Goal: Information Seeking & Learning: Learn about a topic

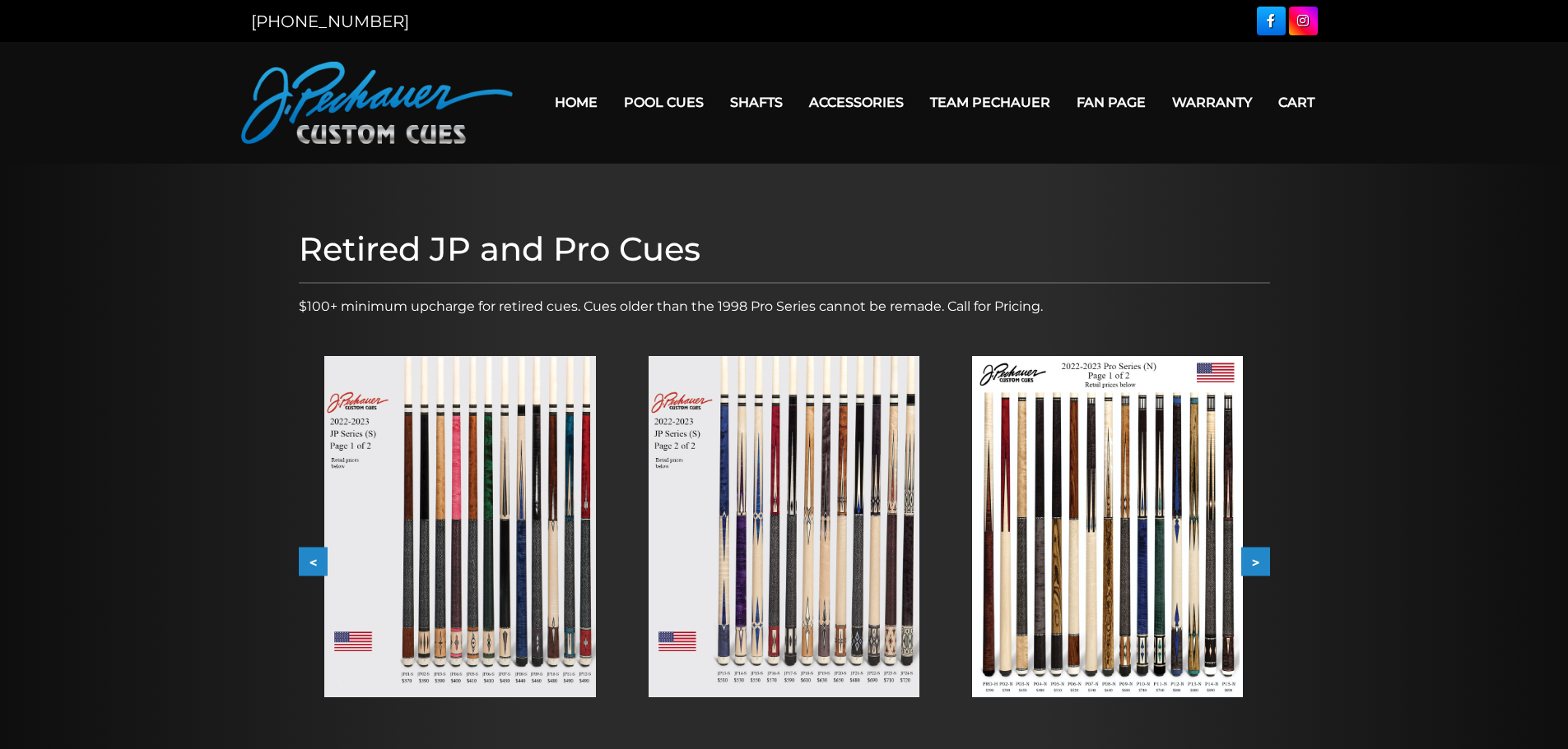
click at [1212, 490] on img at bounding box center [1107, 527] width 271 height 341
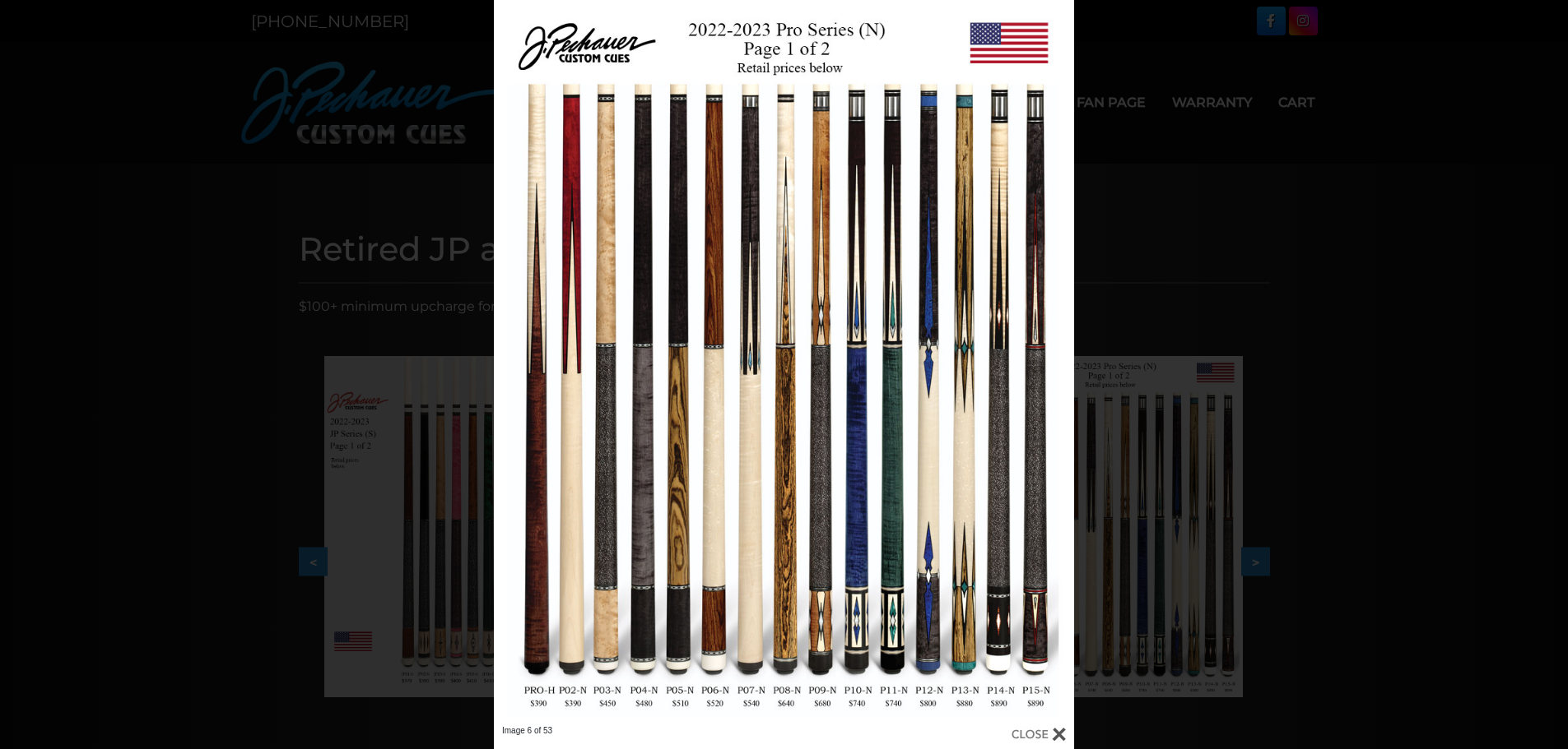
click at [1054, 736] on div at bounding box center [1038, 735] width 54 height 18
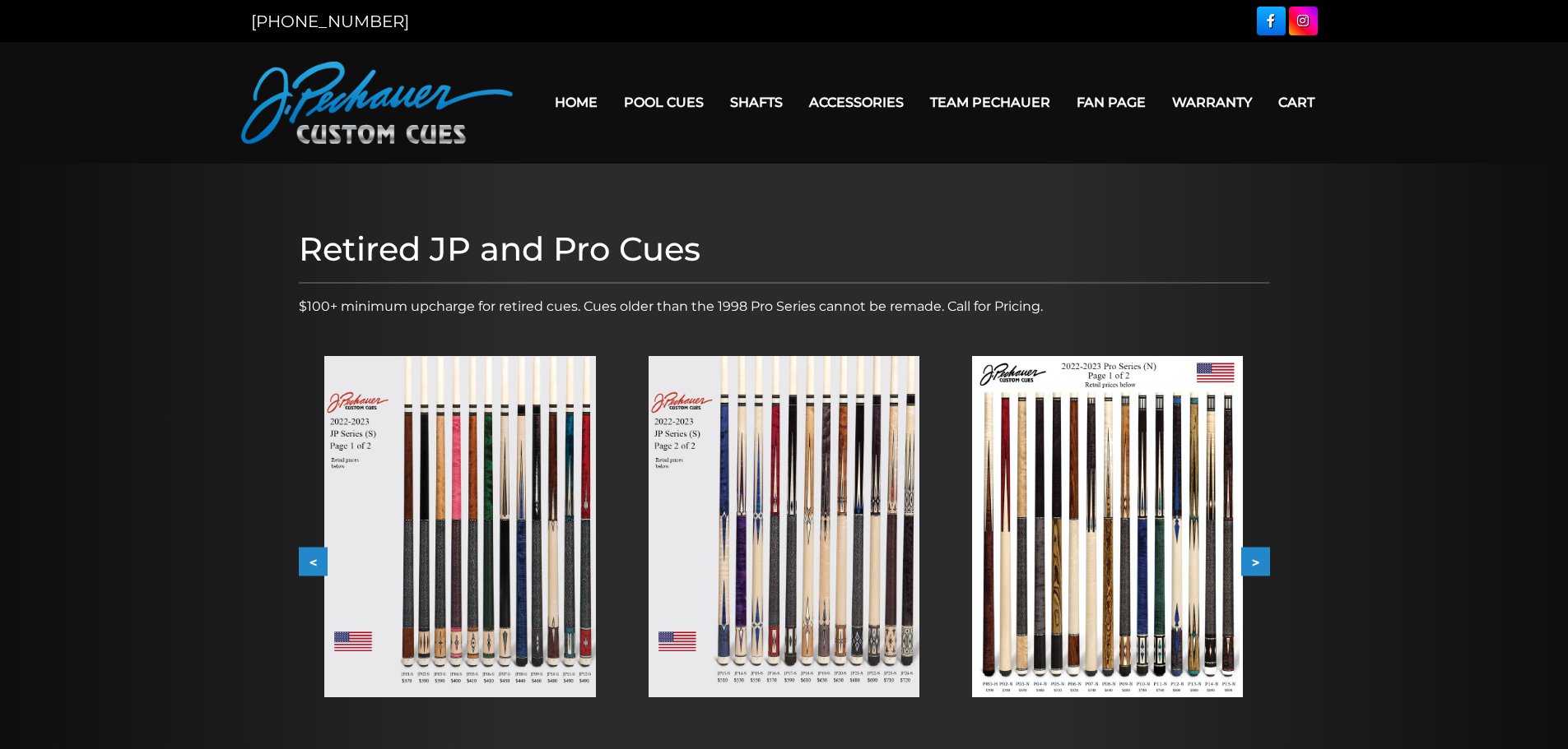
click at [862, 570] on img at bounding box center [784, 527] width 271 height 341
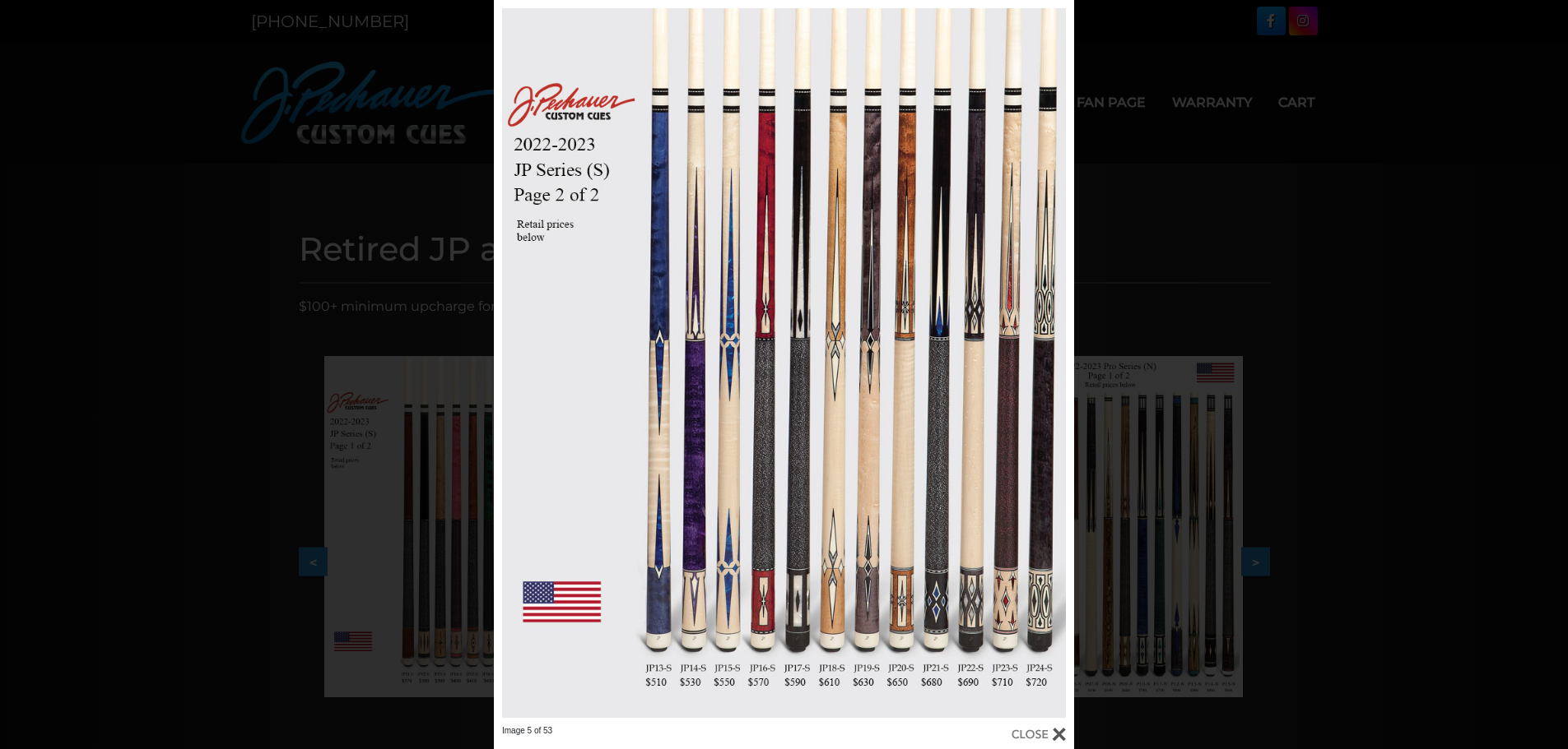
click at [1059, 729] on div at bounding box center [1038, 735] width 54 height 18
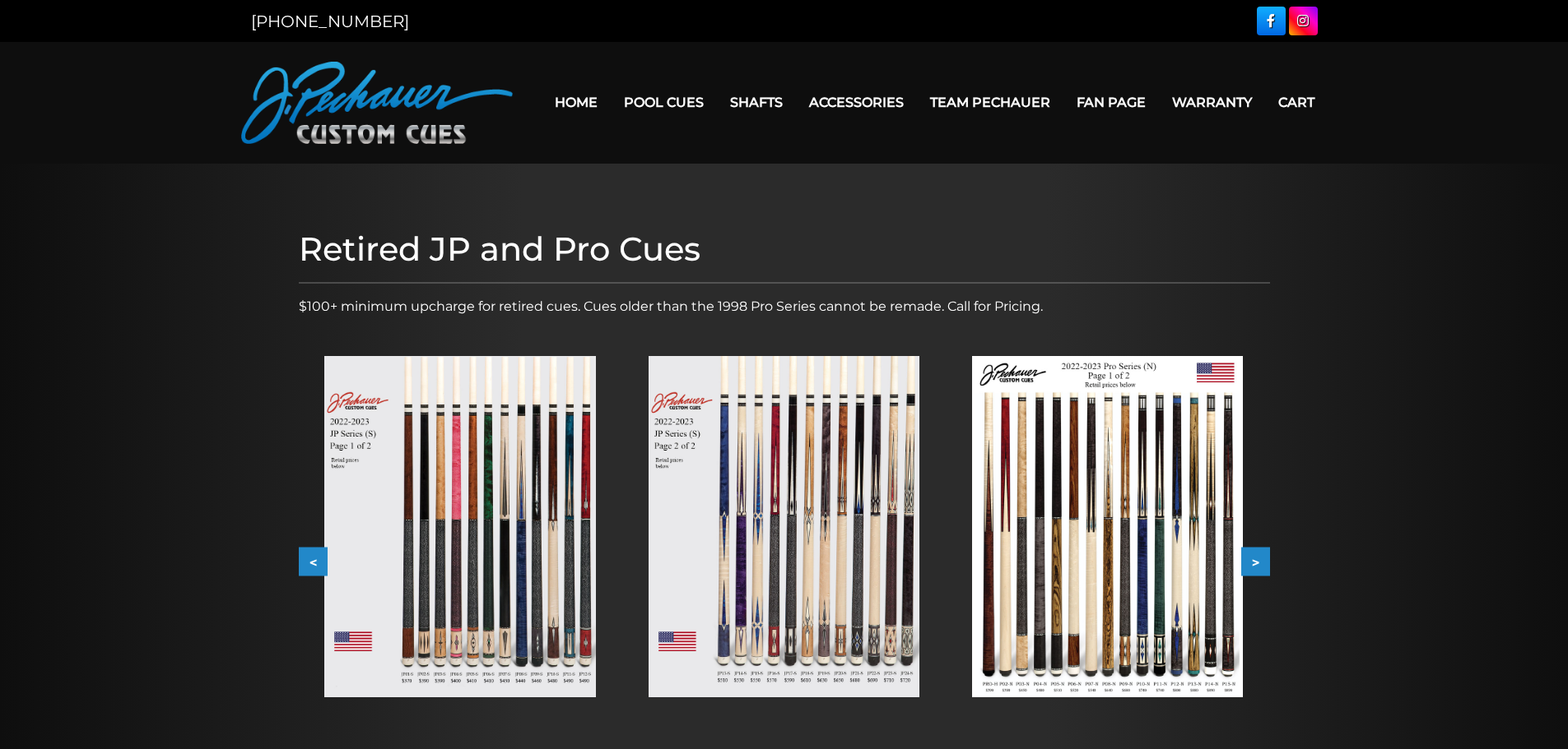
click at [518, 566] on img at bounding box center [460, 527] width 271 height 341
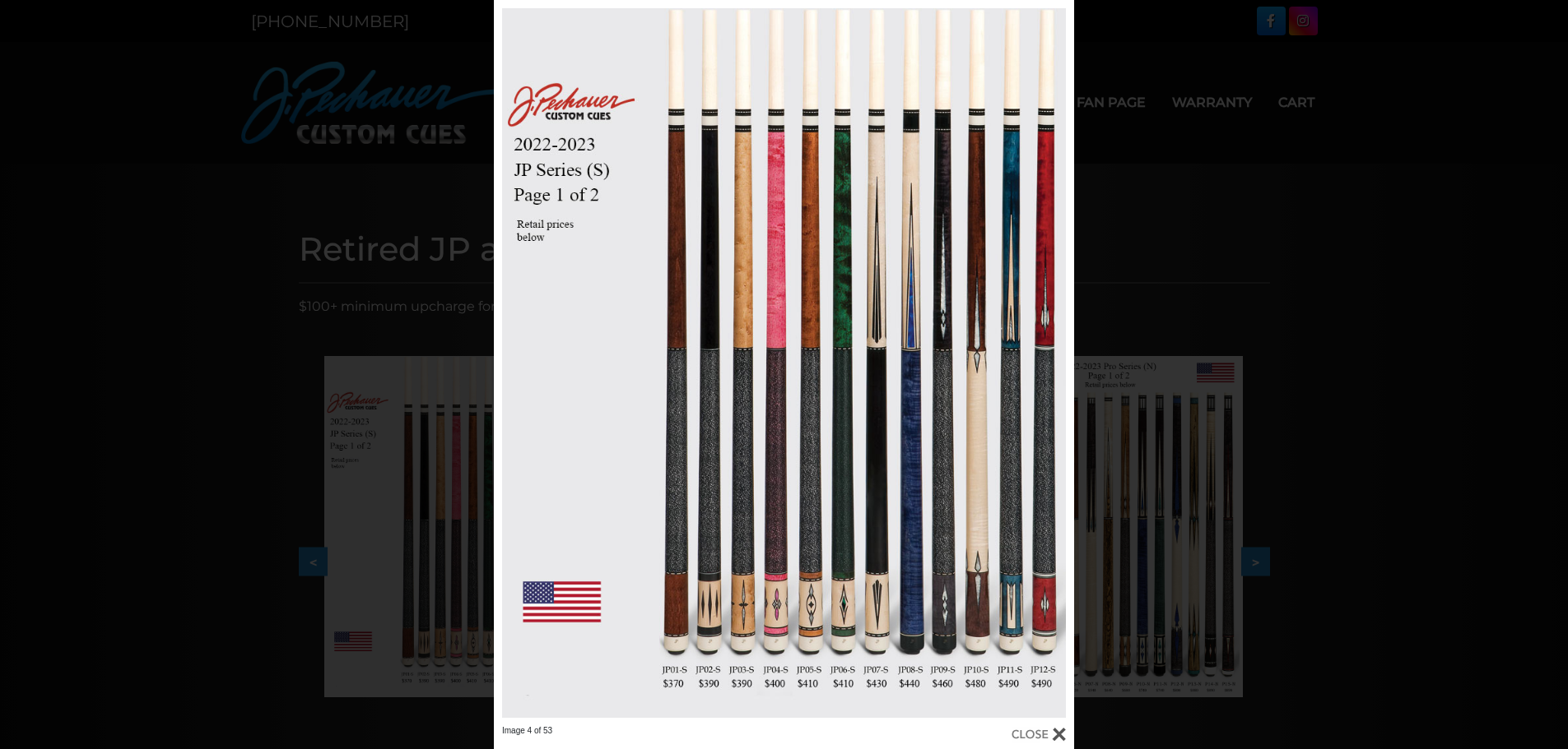
click at [1060, 740] on div at bounding box center [1038, 735] width 54 height 18
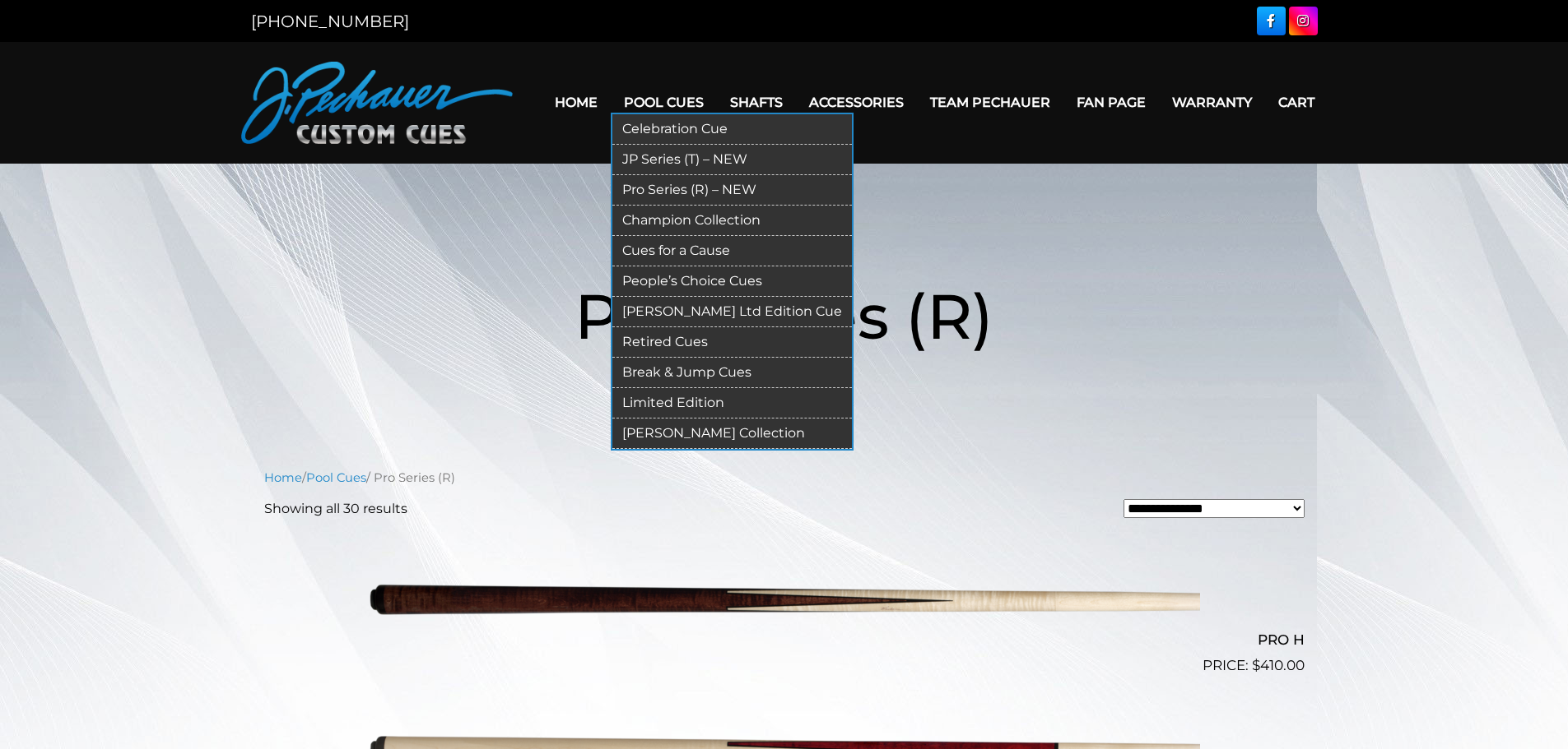
click at [692, 339] on link "Retired Cues" at bounding box center [732, 342] width 239 height 30
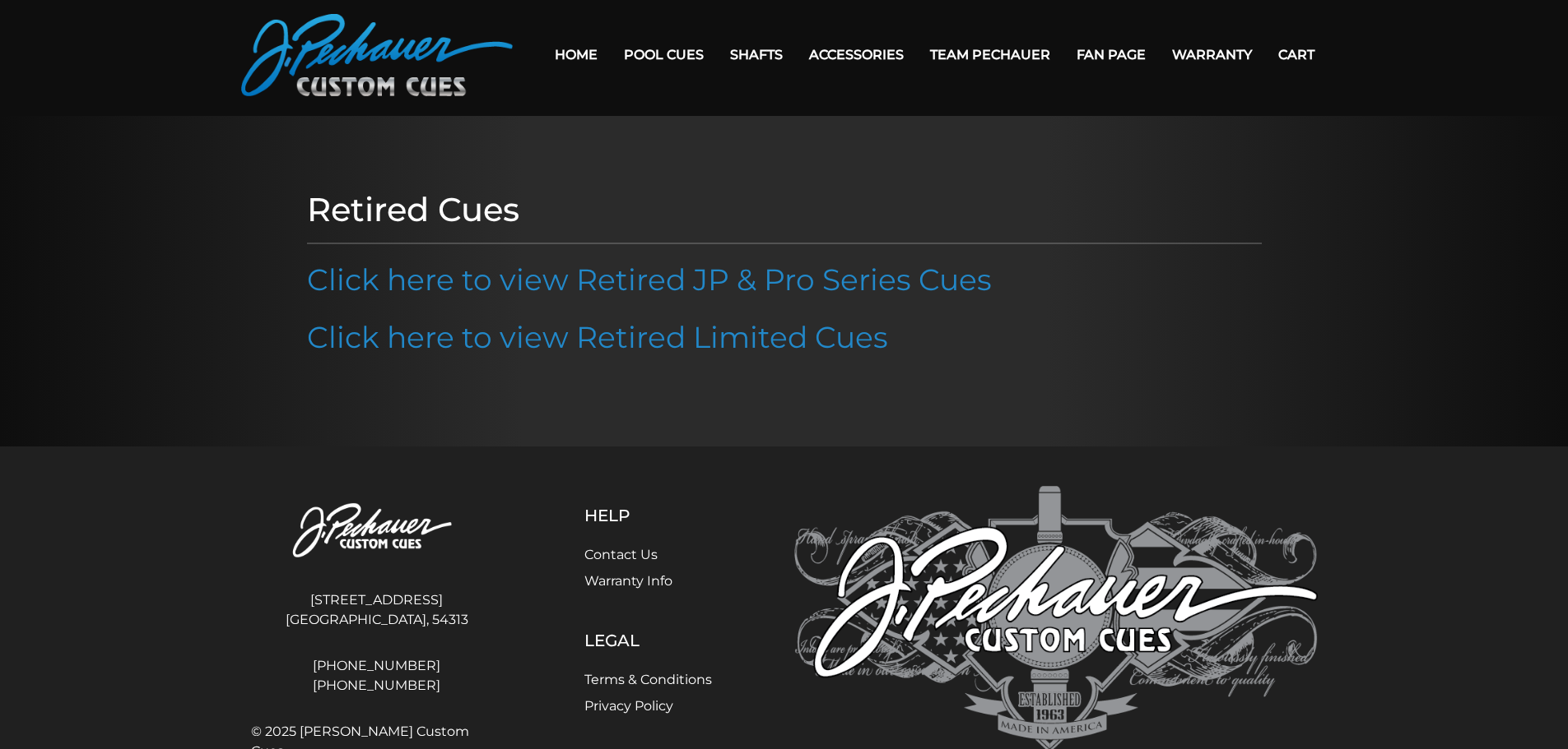
scroll to position [37, 0]
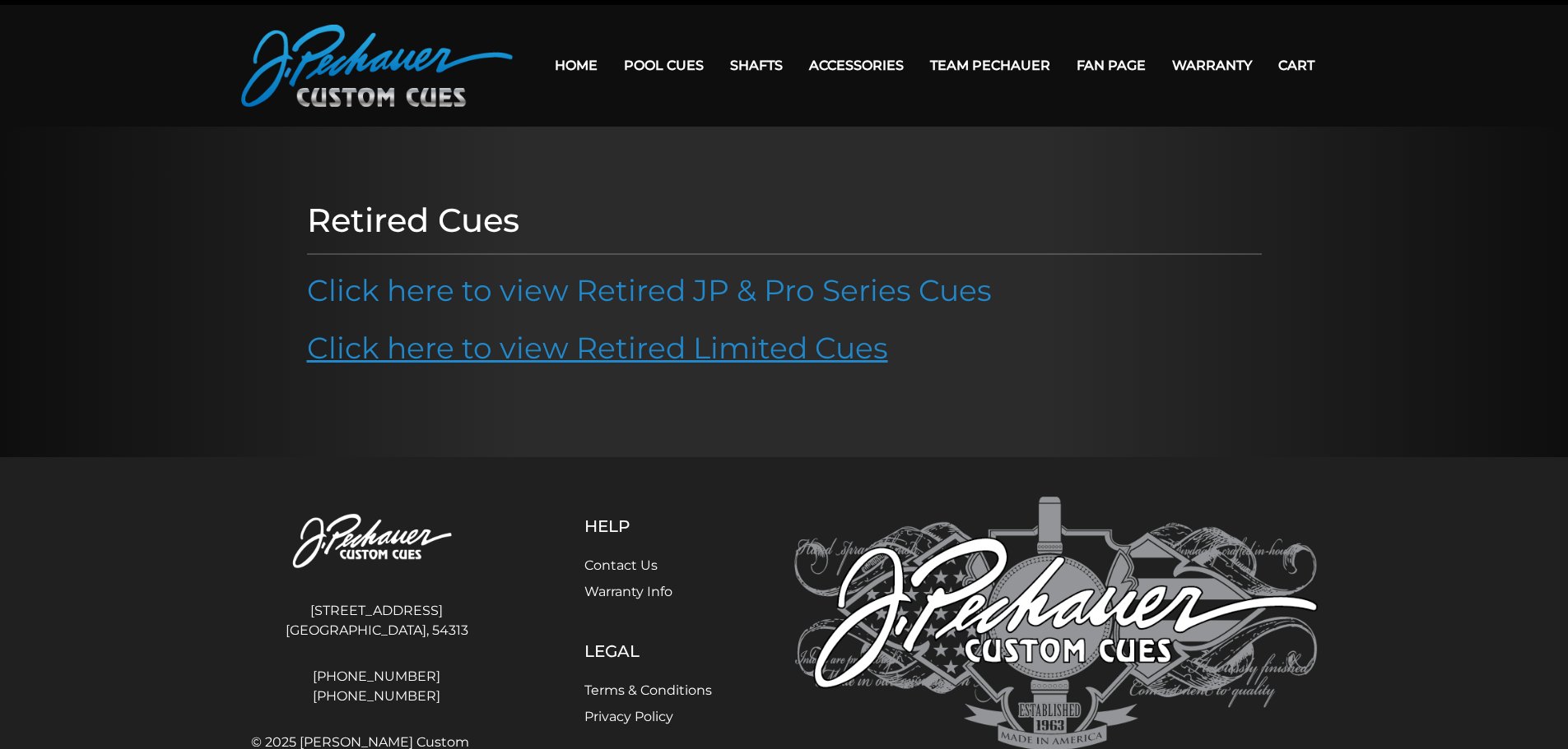
click at [502, 355] on link "Click here to view Retired Limited Cues" at bounding box center [597, 347] width 581 height 36
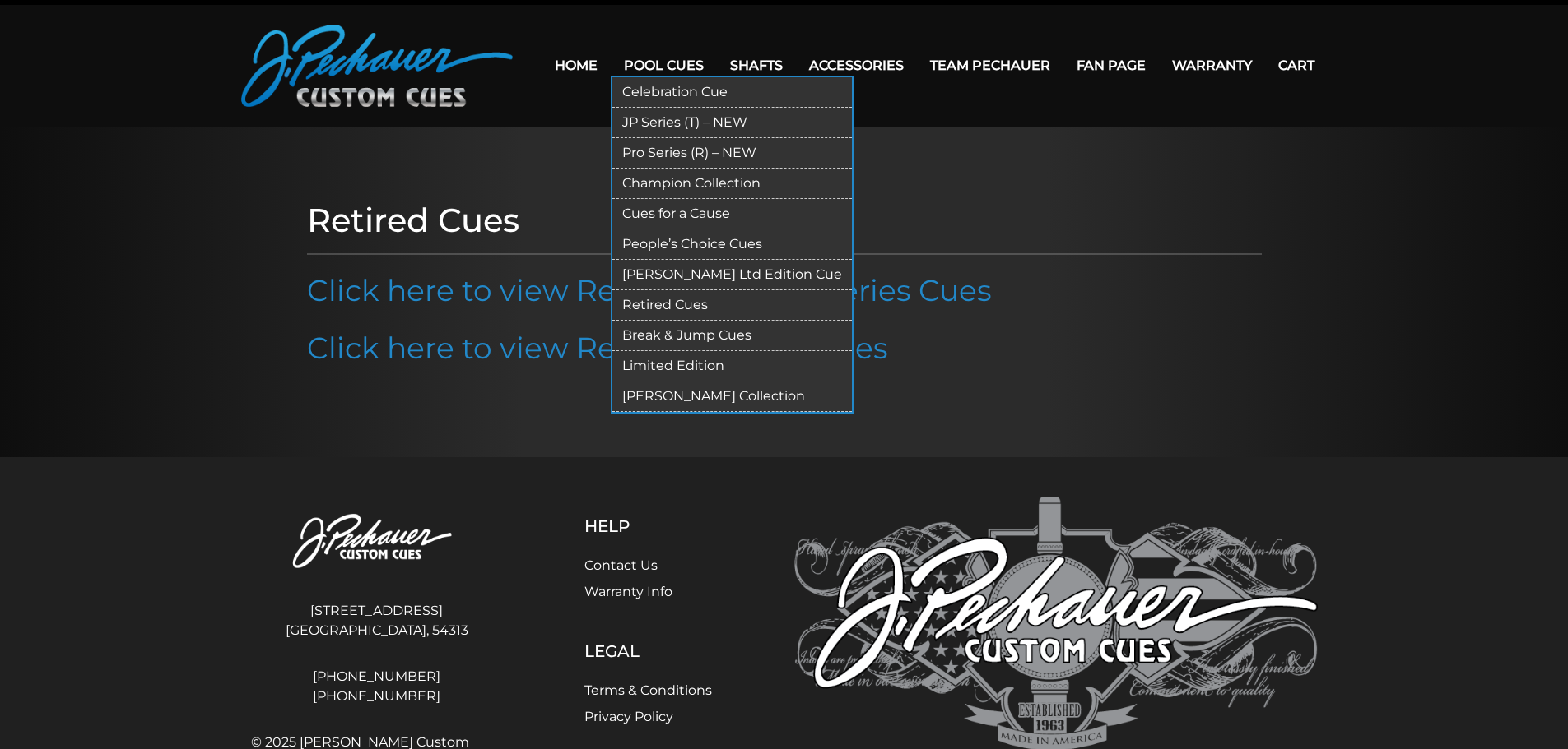
click at [660, 394] on link "[PERSON_NAME] Collection" at bounding box center [732, 397] width 239 height 30
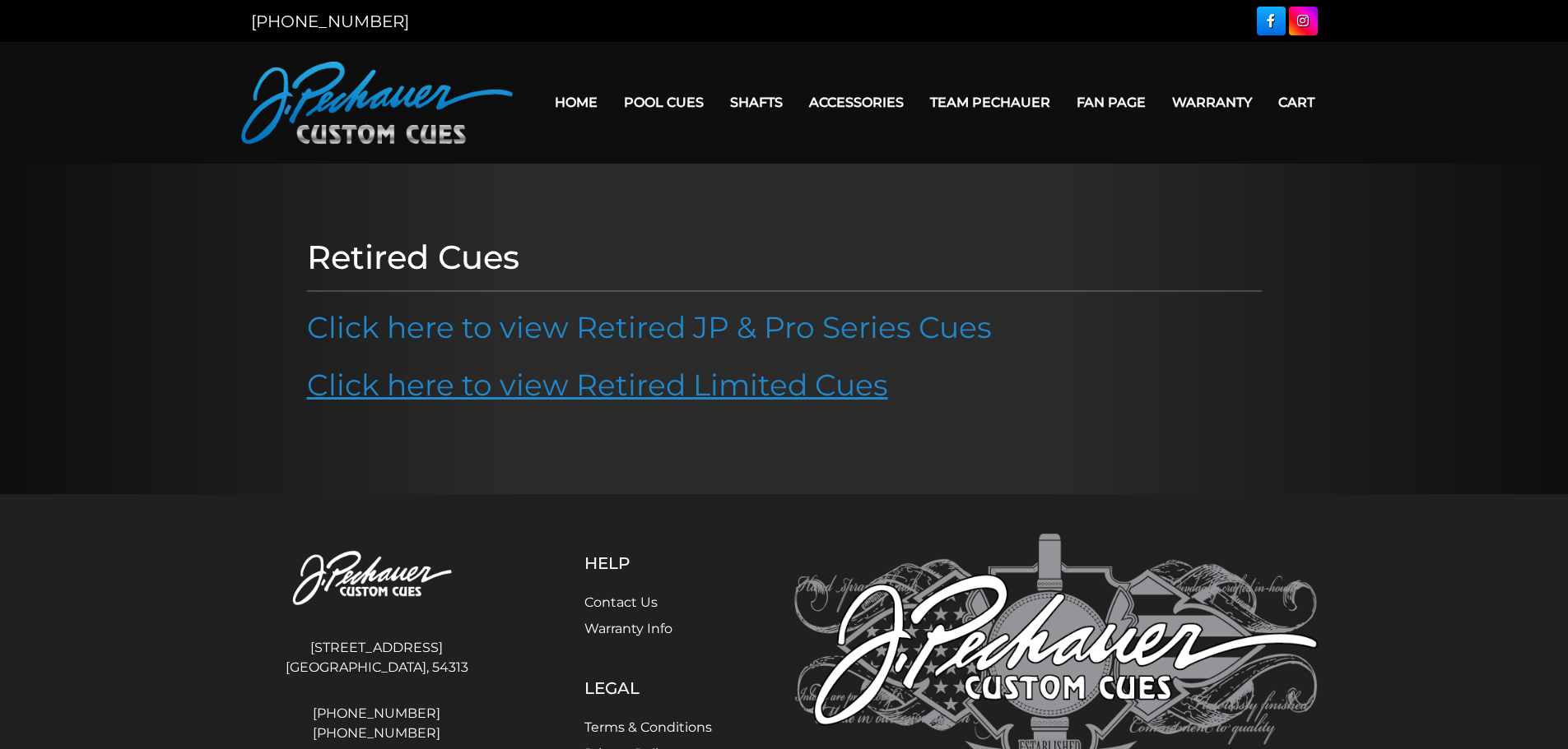
click at [494, 389] on link "Click here to view Retired Limited Cues" at bounding box center [597, 385] width 581 height 36
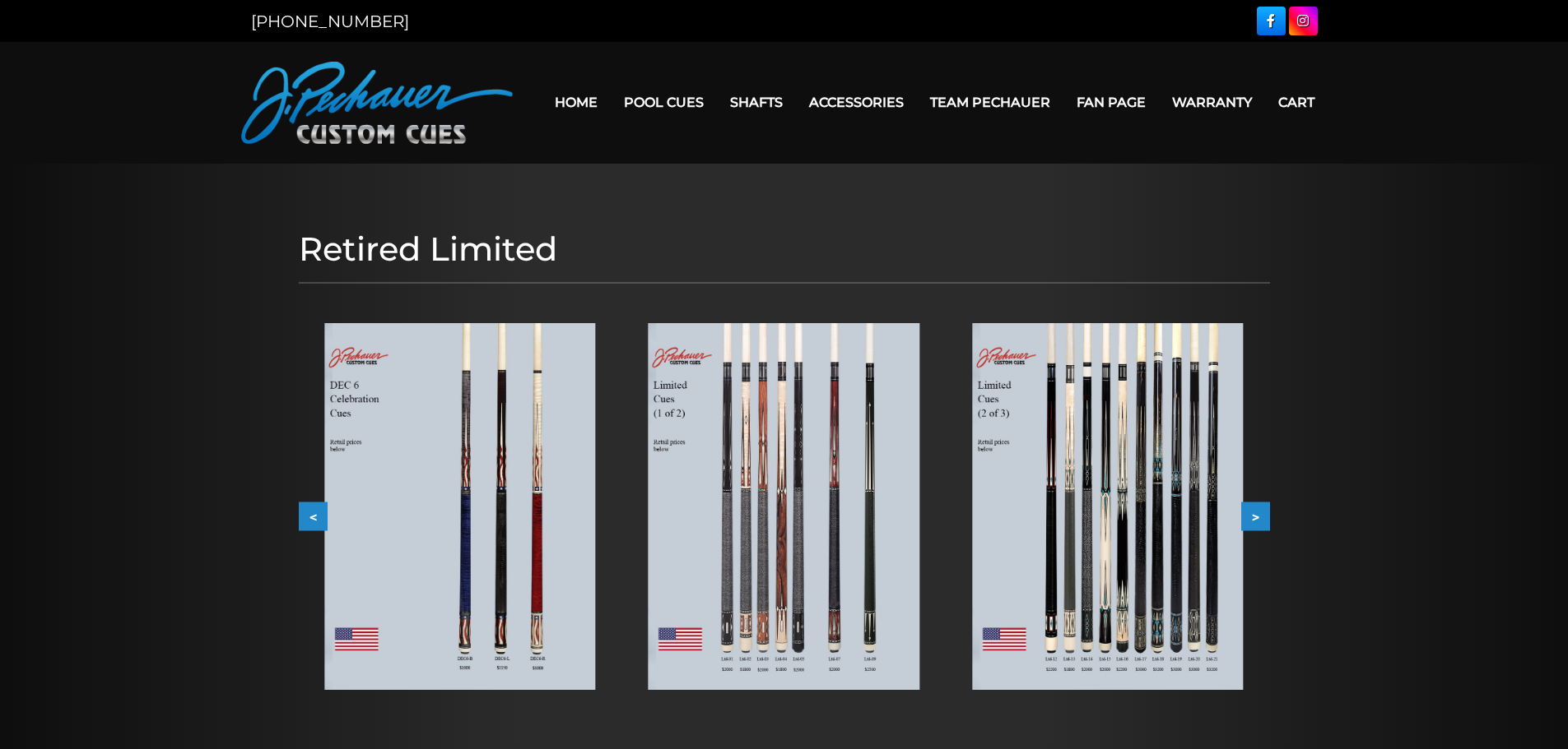
click at [1103, 435] on img at bounding box center [1107, 506] width 271 height 367
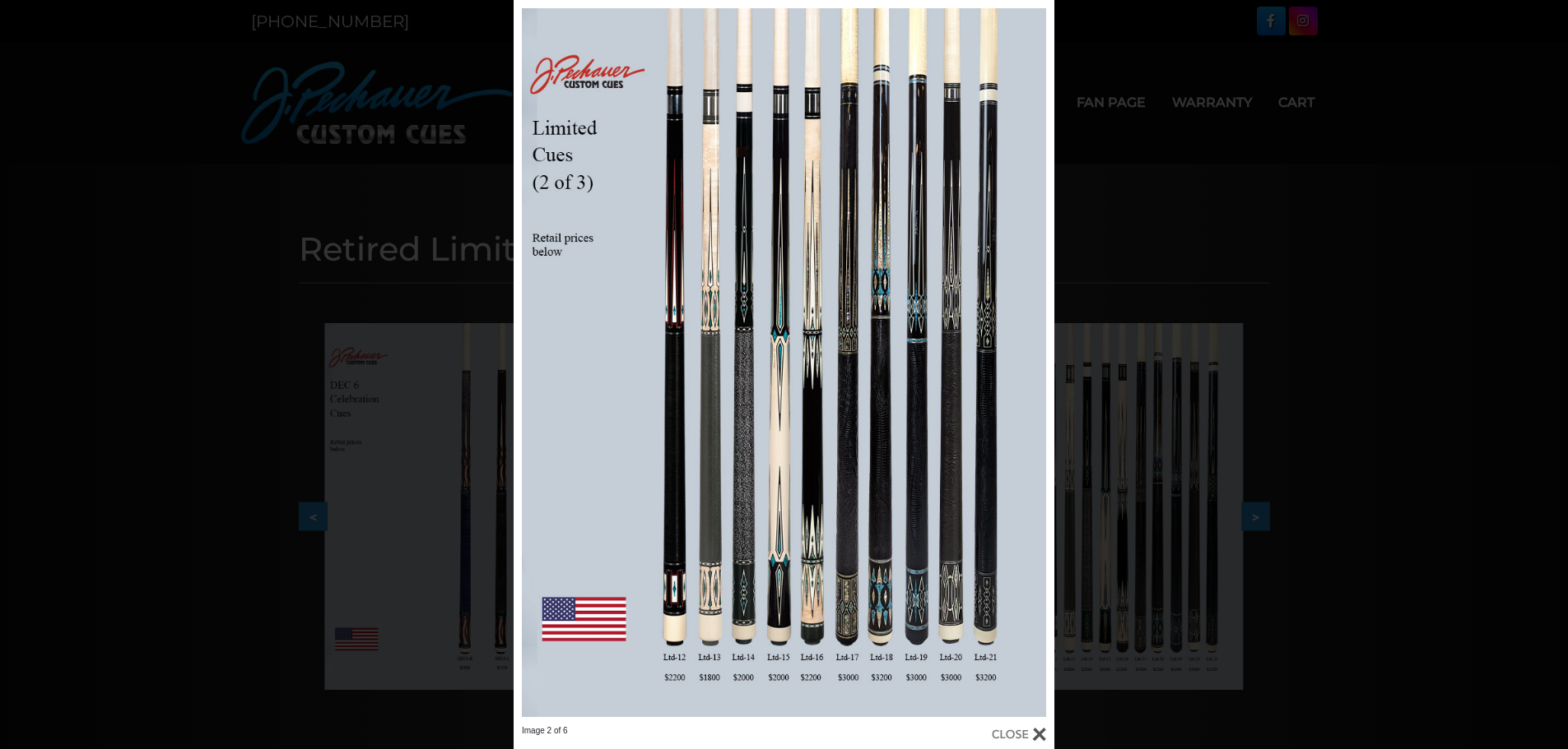
click at [1037, 742] on div at bounding box center [1019, 735] width 54 height 18
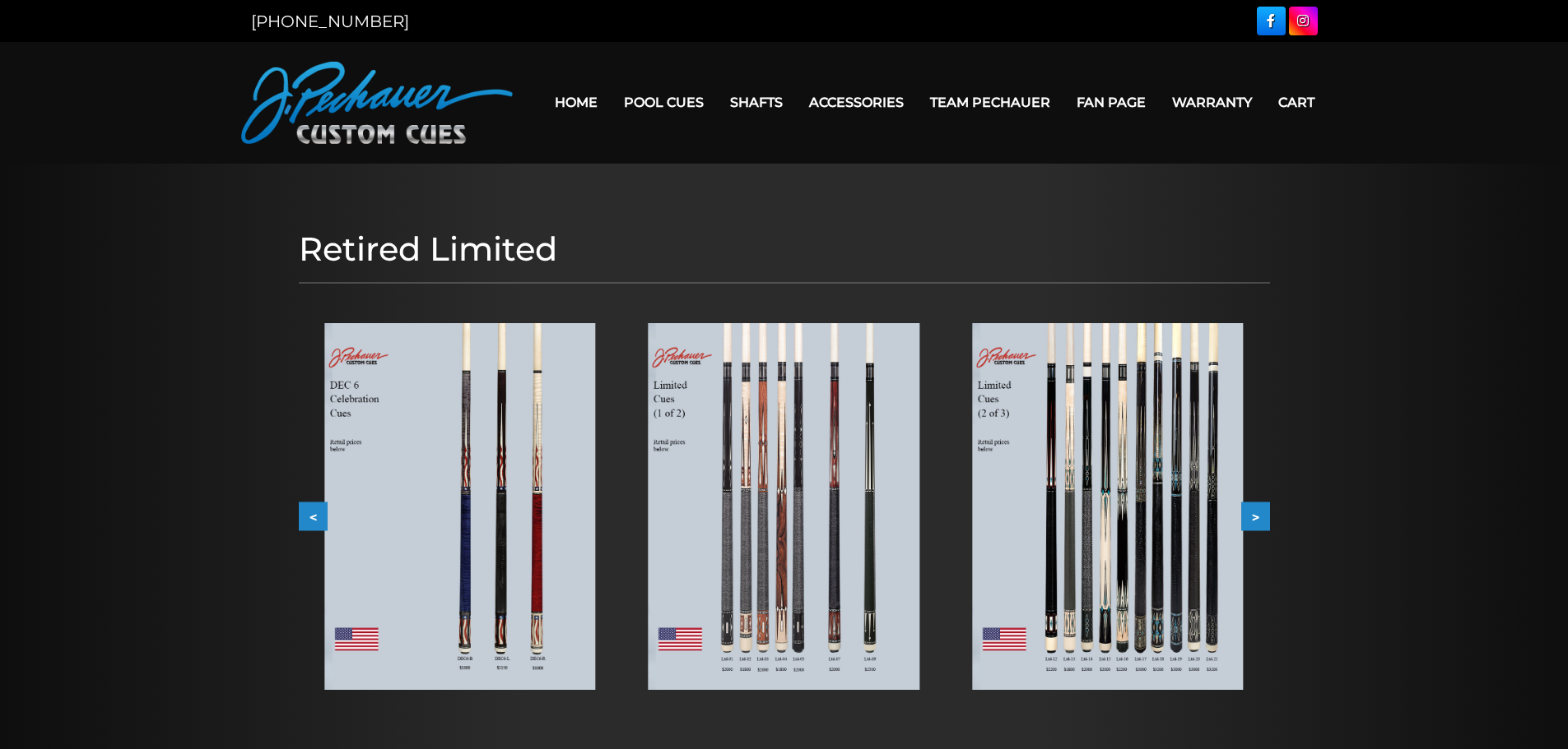
click at [1256, 515] on button ">" at bounding box center [1255, 516] width 28 height 28
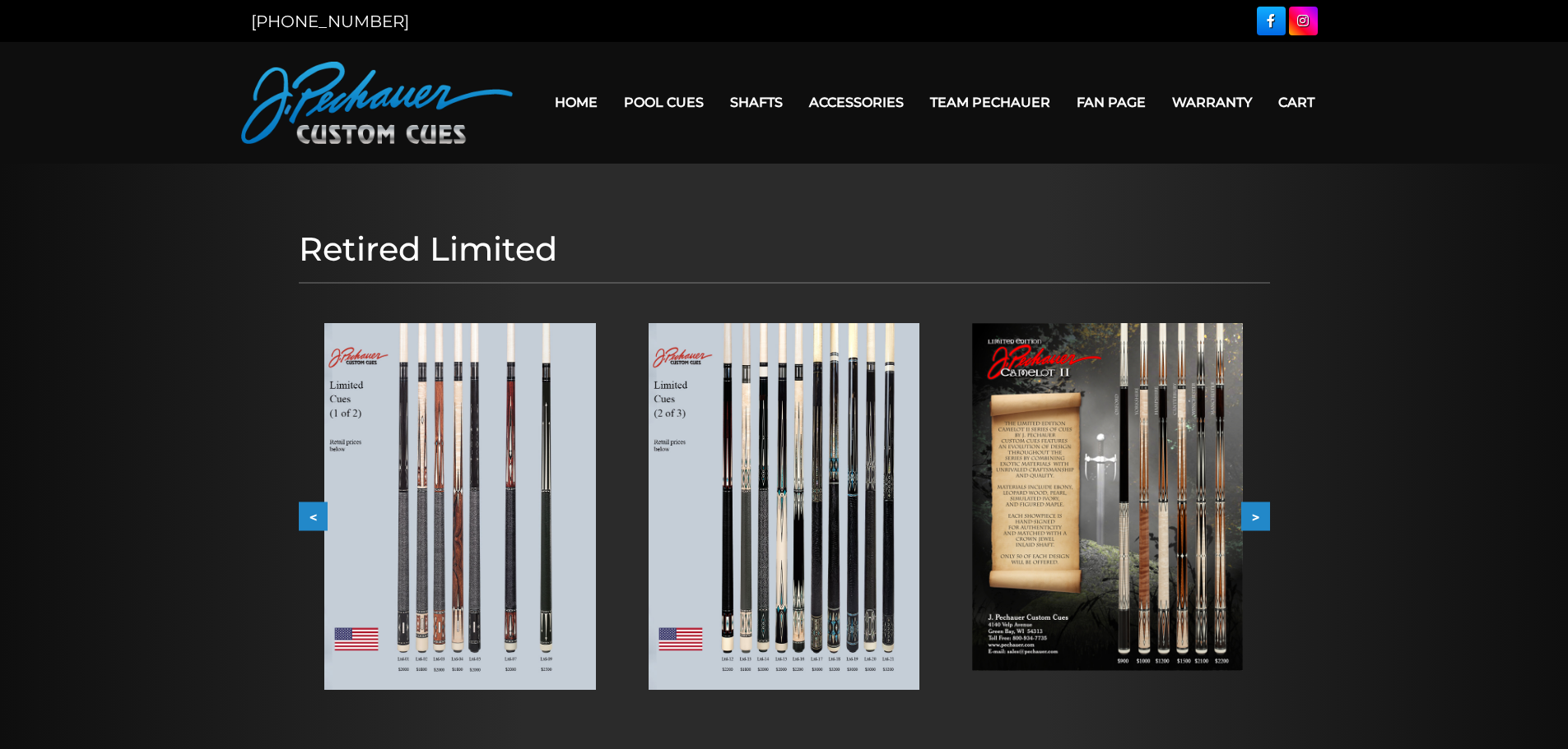
click at [309, 511] on button "<" at bounding box center [313, 516] width 28 height 28
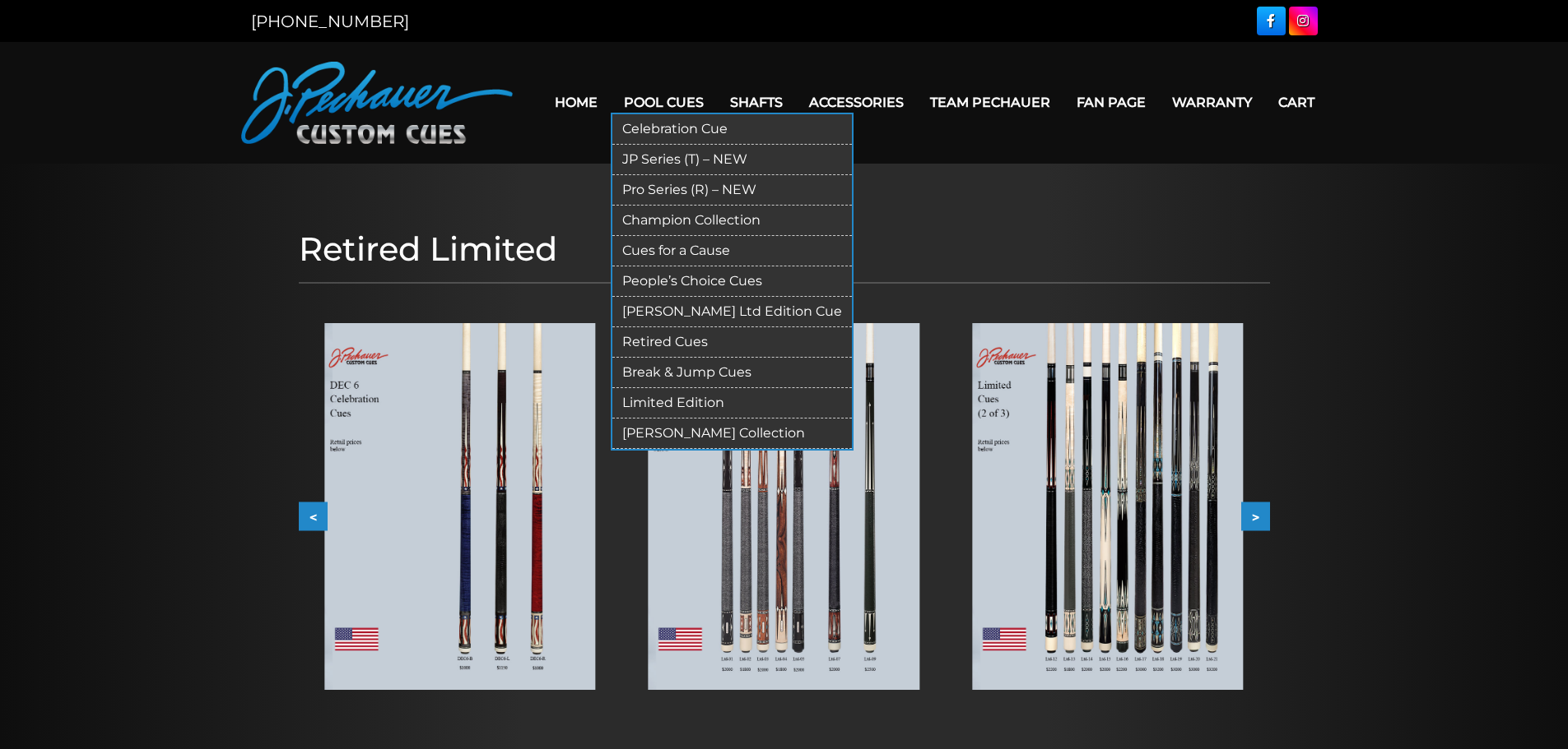
click at [680, 312] on link "[PERSON_NAME] Ltd Edition Cue" at bounding box center [732, 312] width 239 height 30
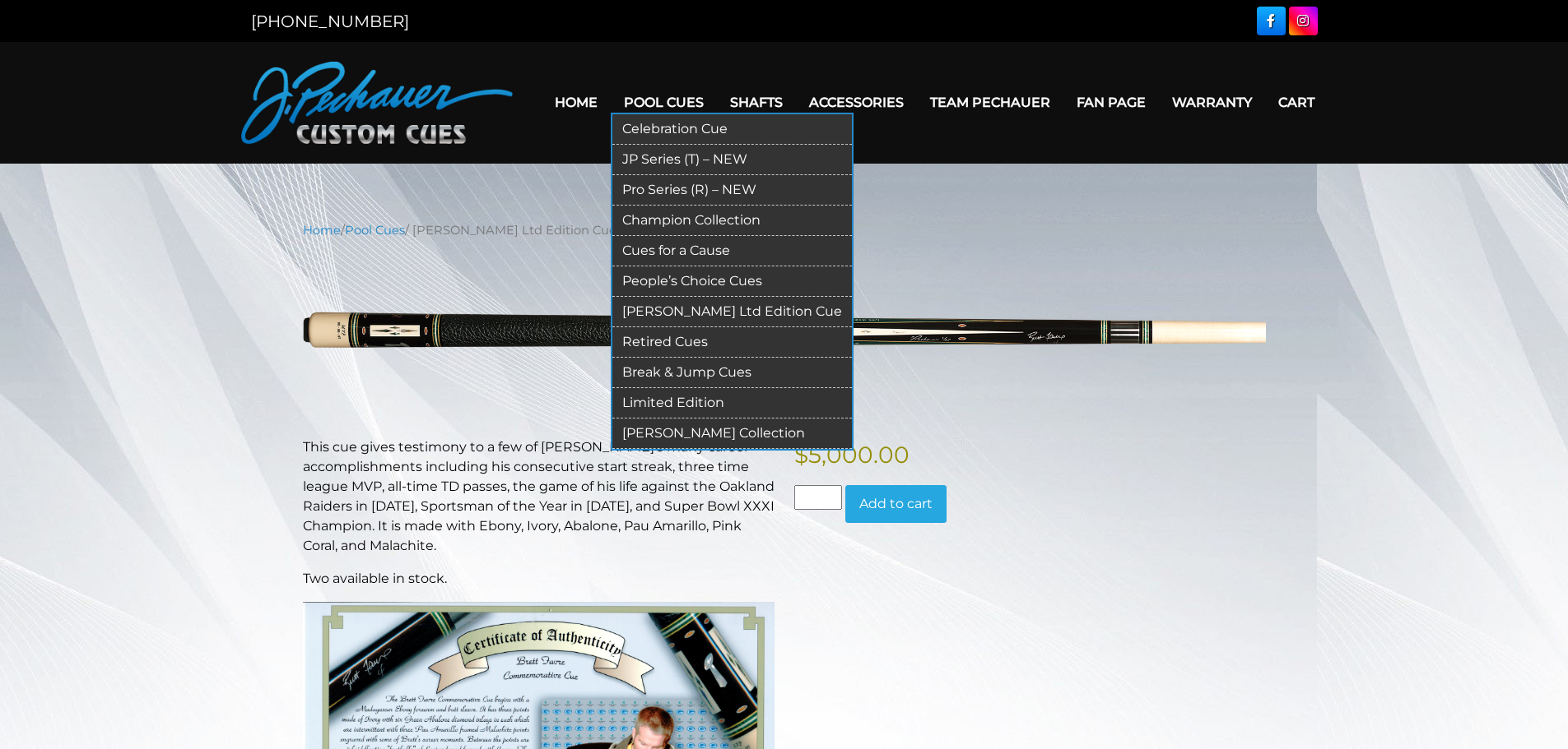
click at [653, 344] on link "Retired Cues" at bounding box center [732, 342] width 239 height 30
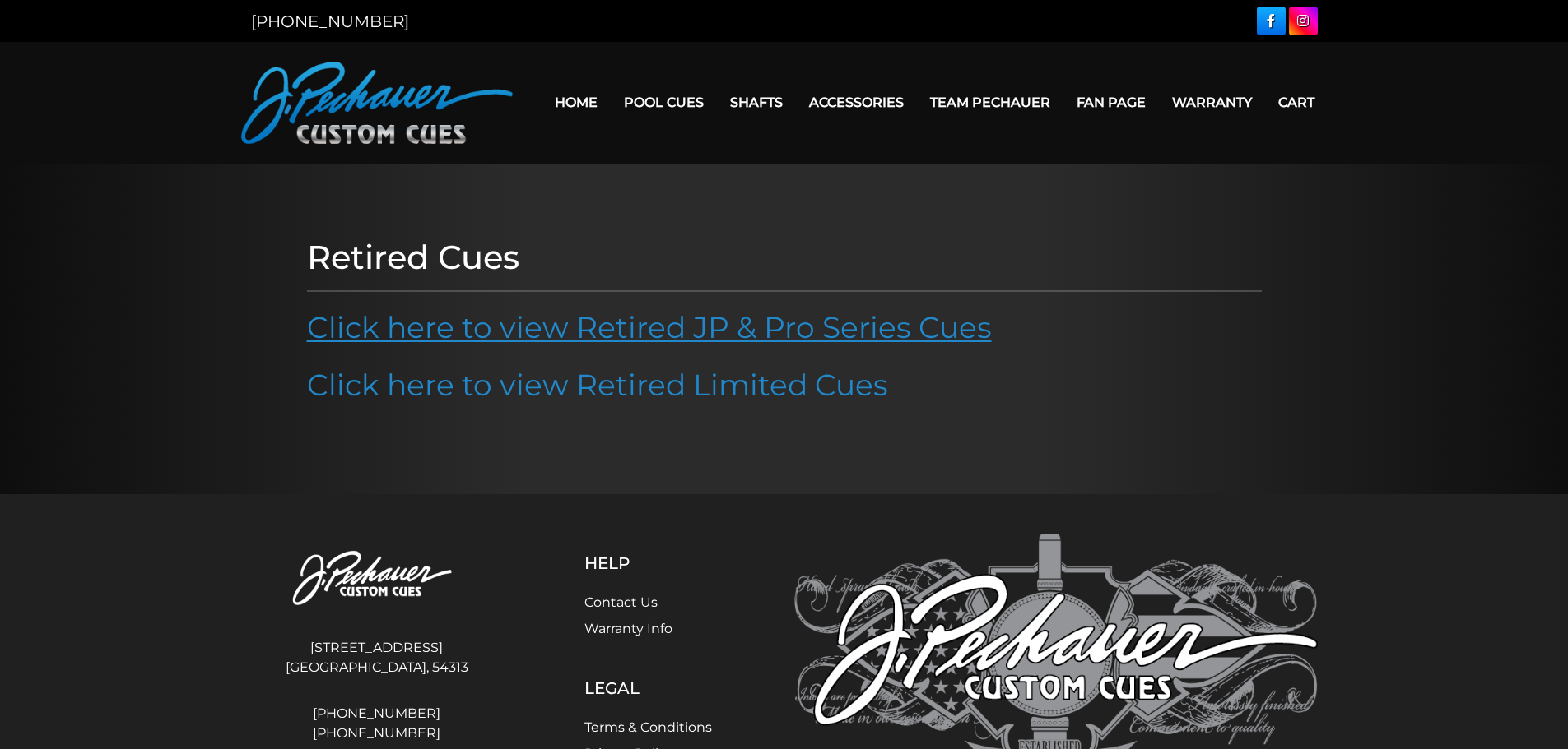
click at [660, 326] on link "Click here to view Retired JP & Pro Series Cues" at bounding box center [649, 327] width 684 height 36
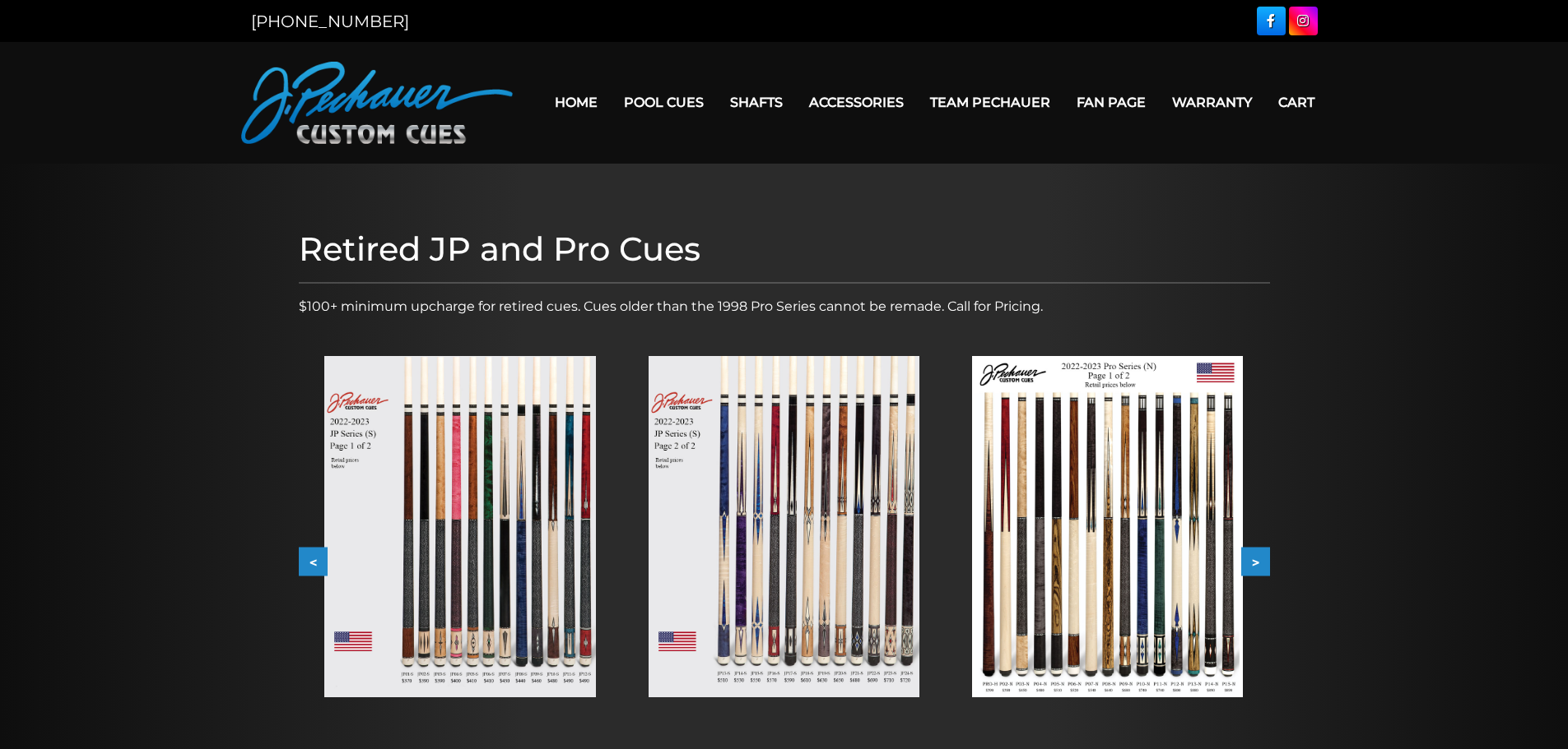
click at [1208, 600] on img at bounding box center [1107, 527] width 271 height 341
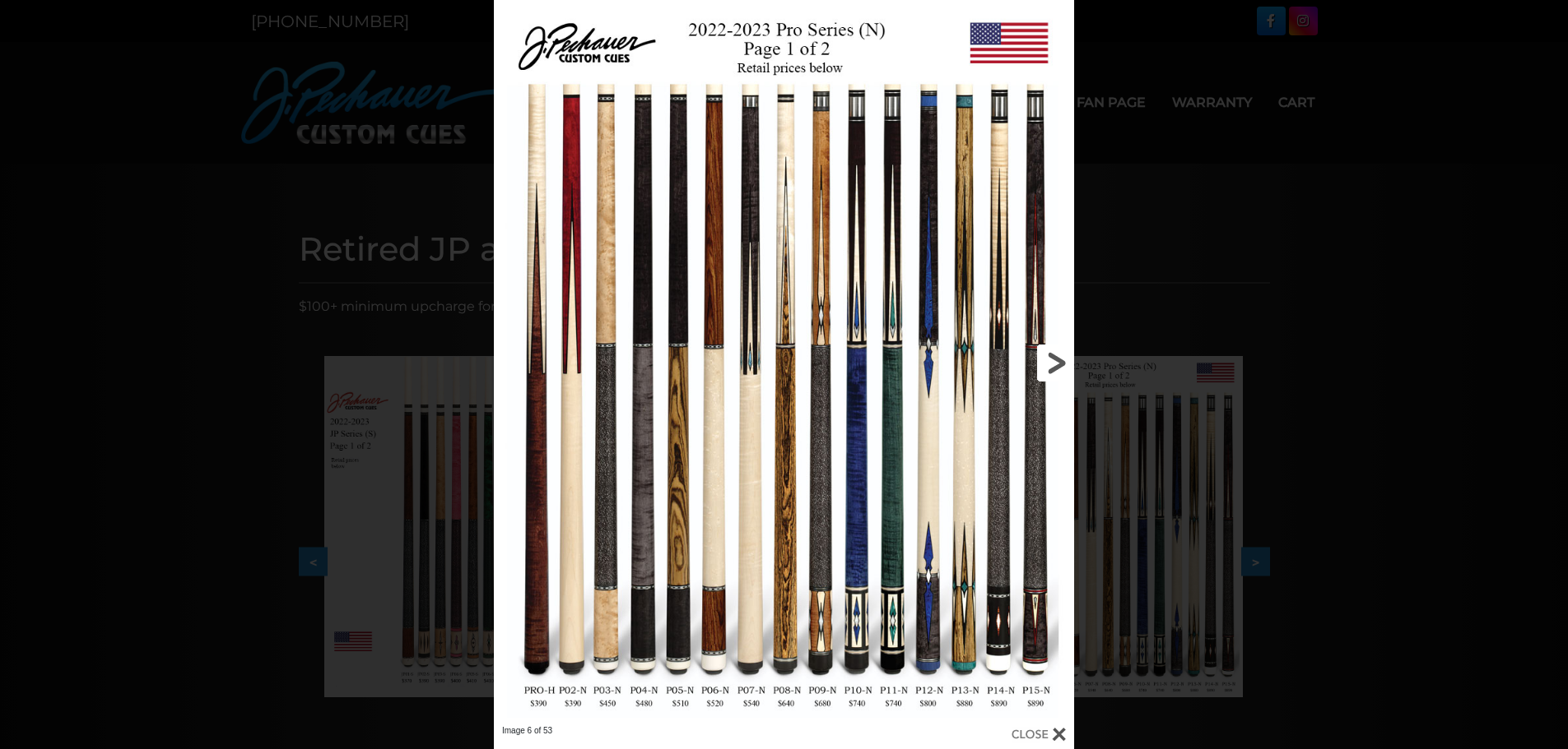
click at [997, 313] on link at bounding box center [943, 363] width 260 height 726
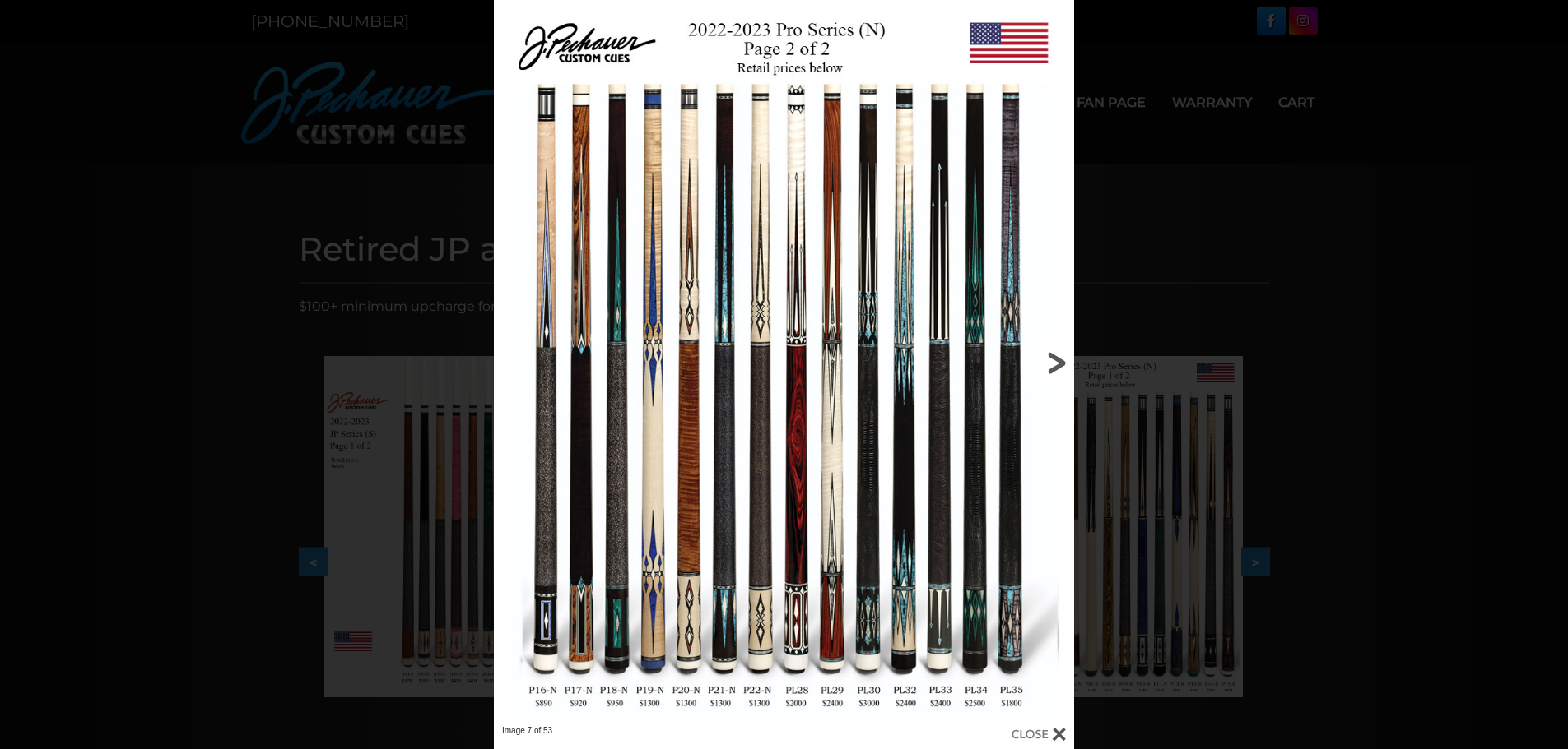
click at [1051, 358] on link at bounding box center [943, 363] width 260 height 726
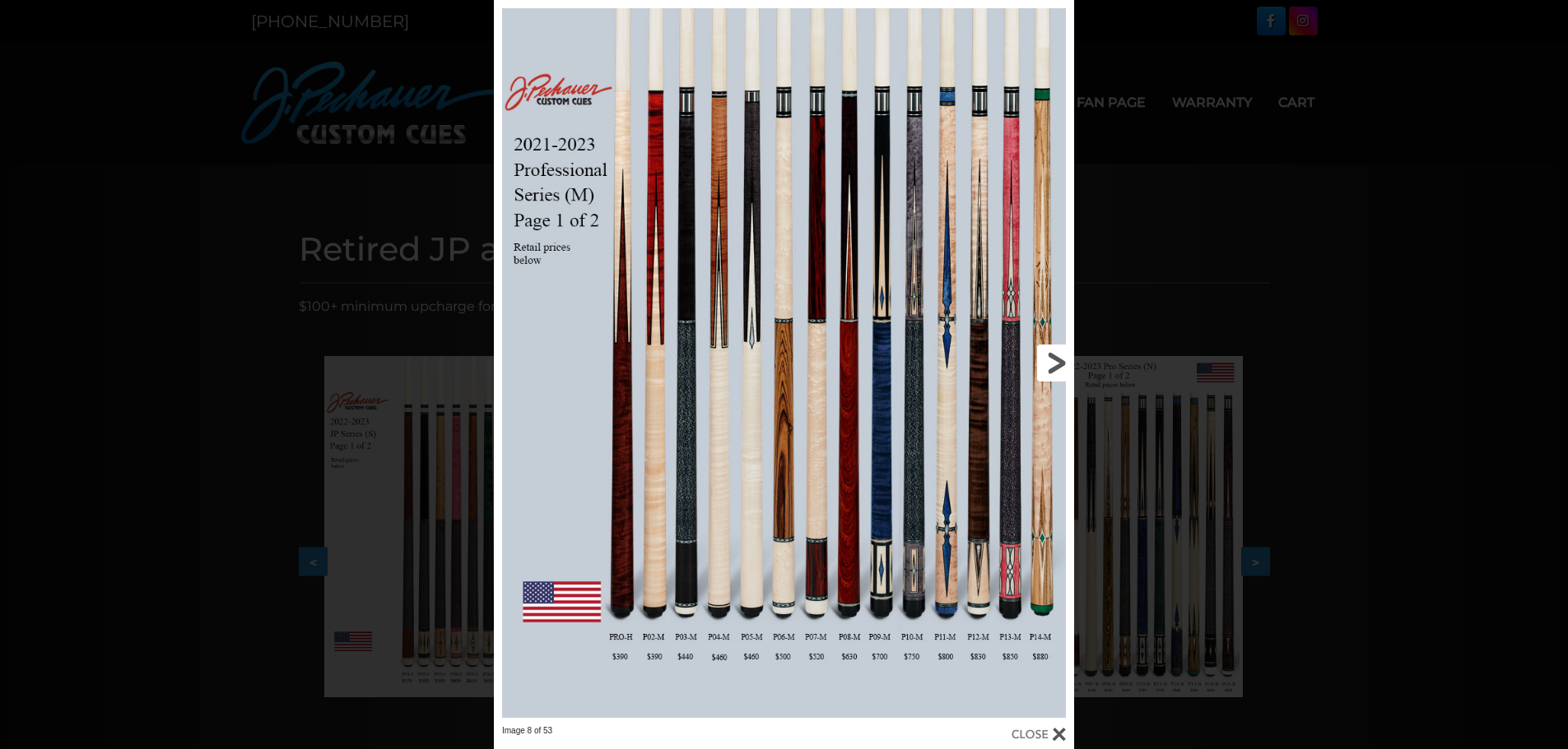
click at [1051, 358] on link at bounding box center [943, 363] width 260 height 726
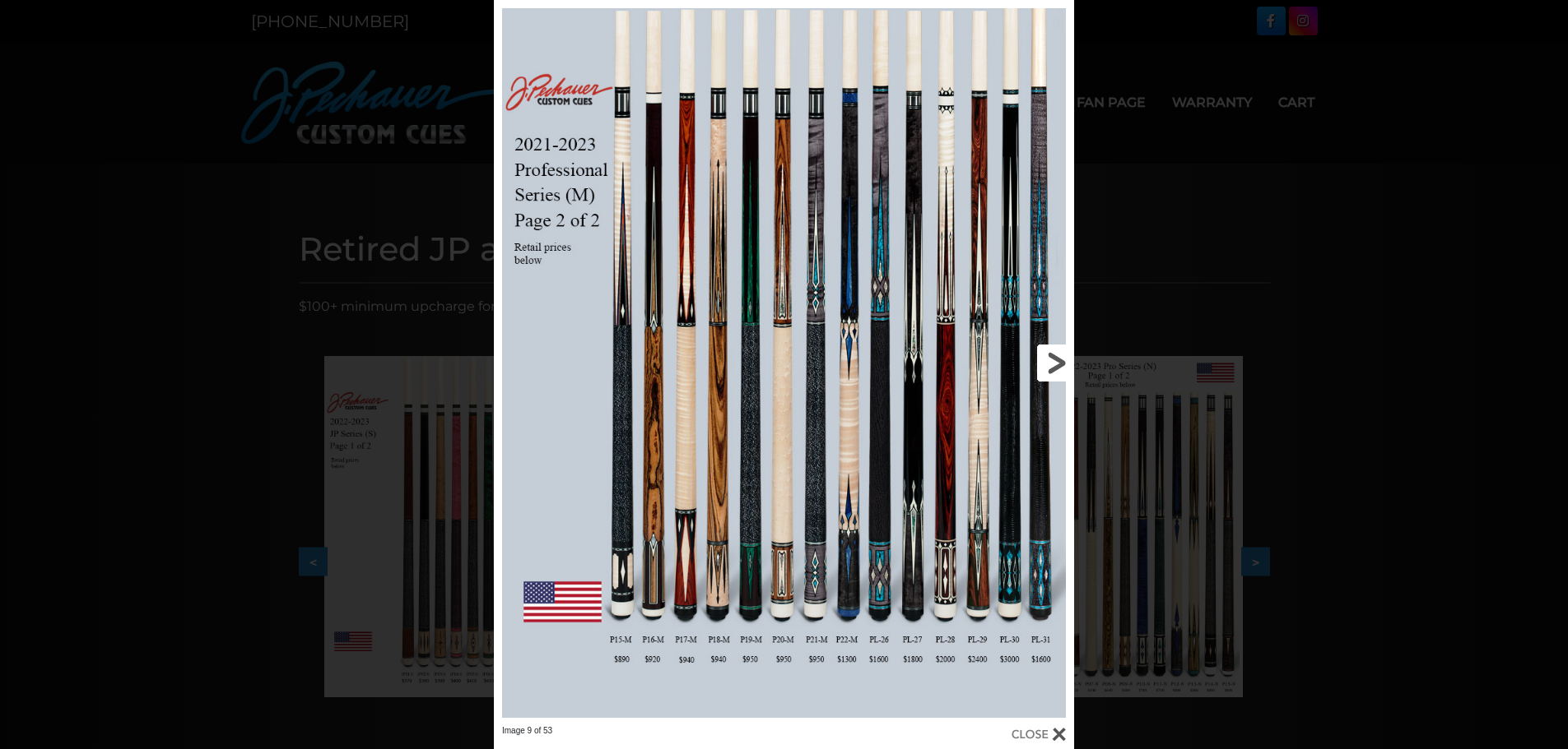
click at [1051, 358] on link at bounding box center [943, 363] width 260 height 726
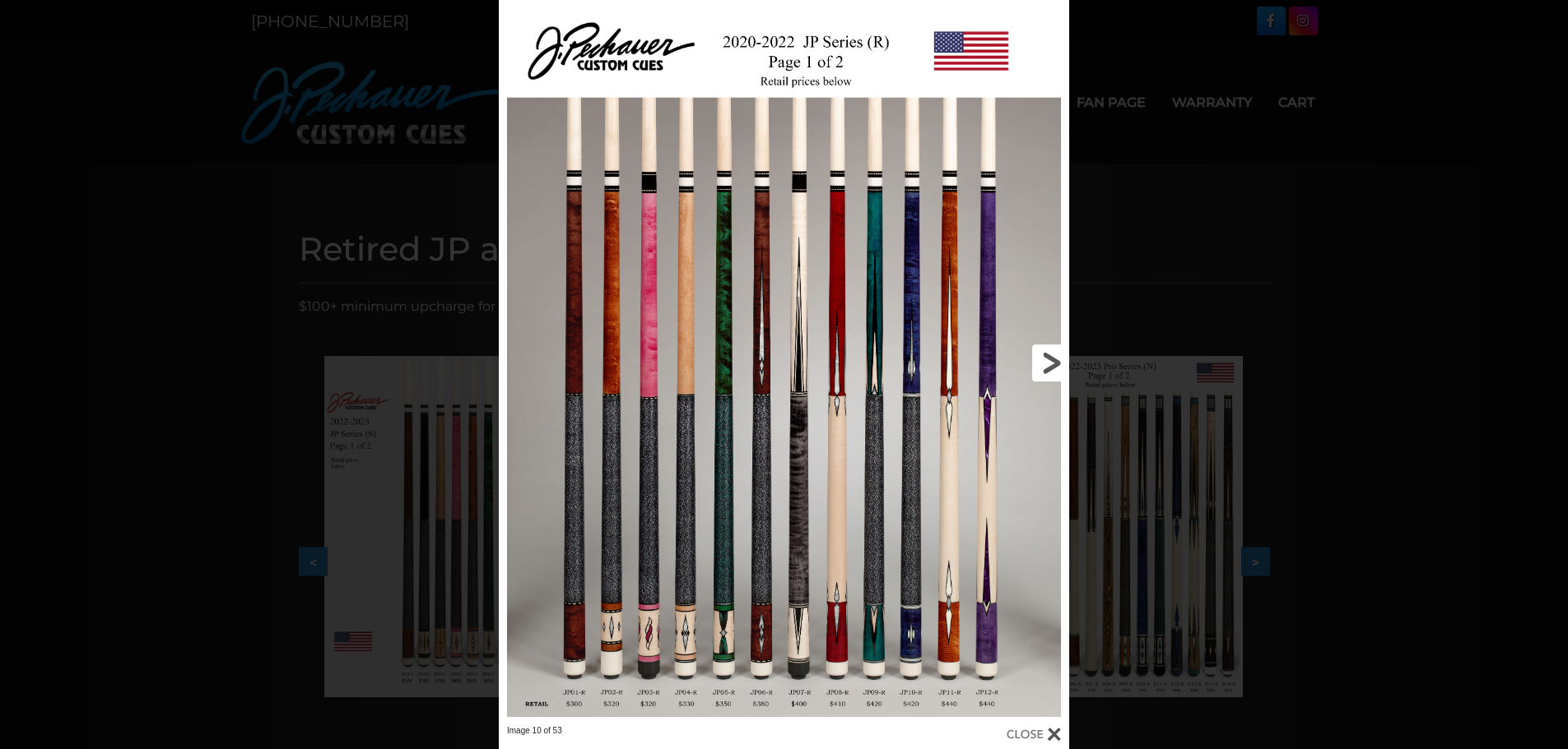
click at [1051, 358] on link at bounding box center [940, 363] width 257 height 726
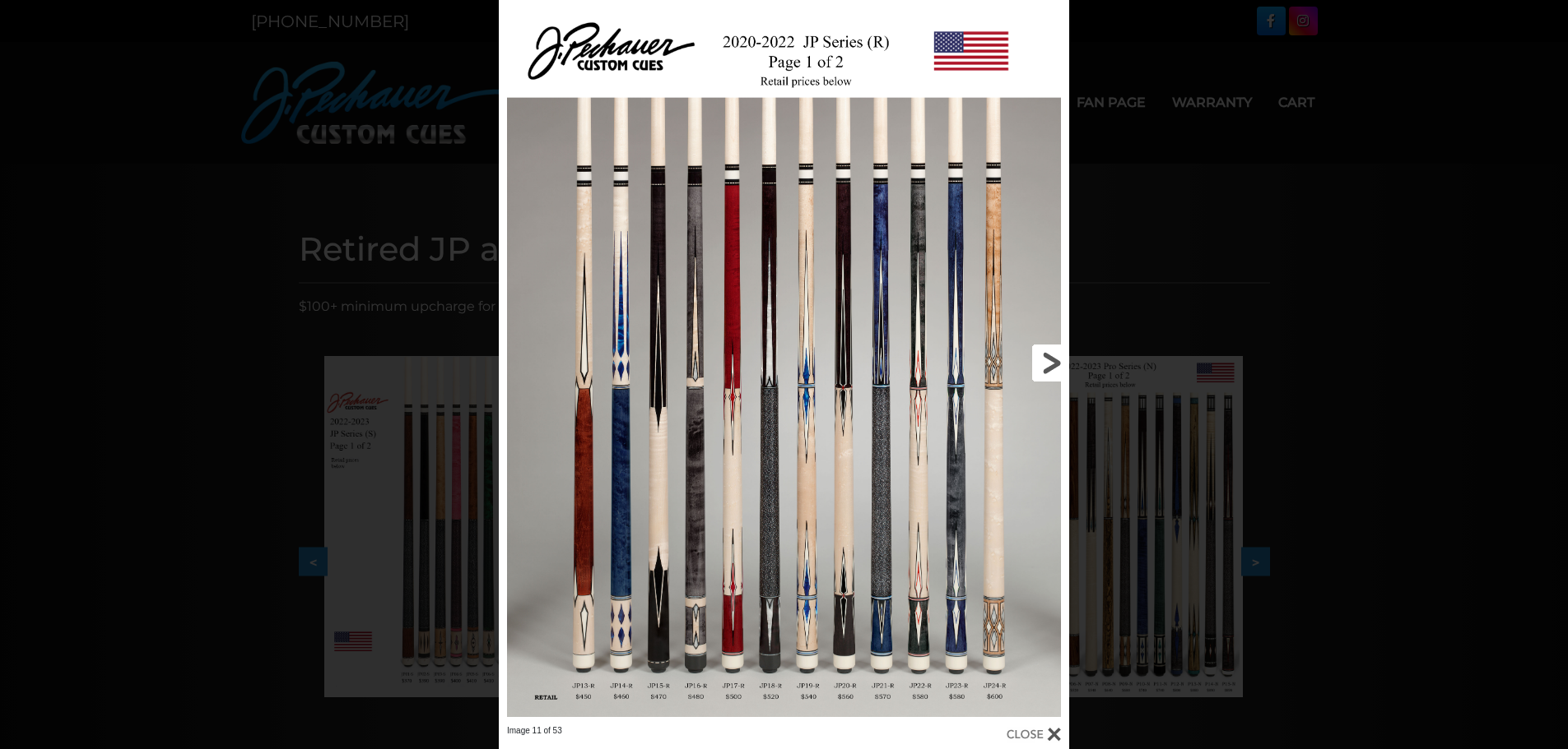
click at [1051, 358] on link at bounding box center [940, 363] width 257 height 726
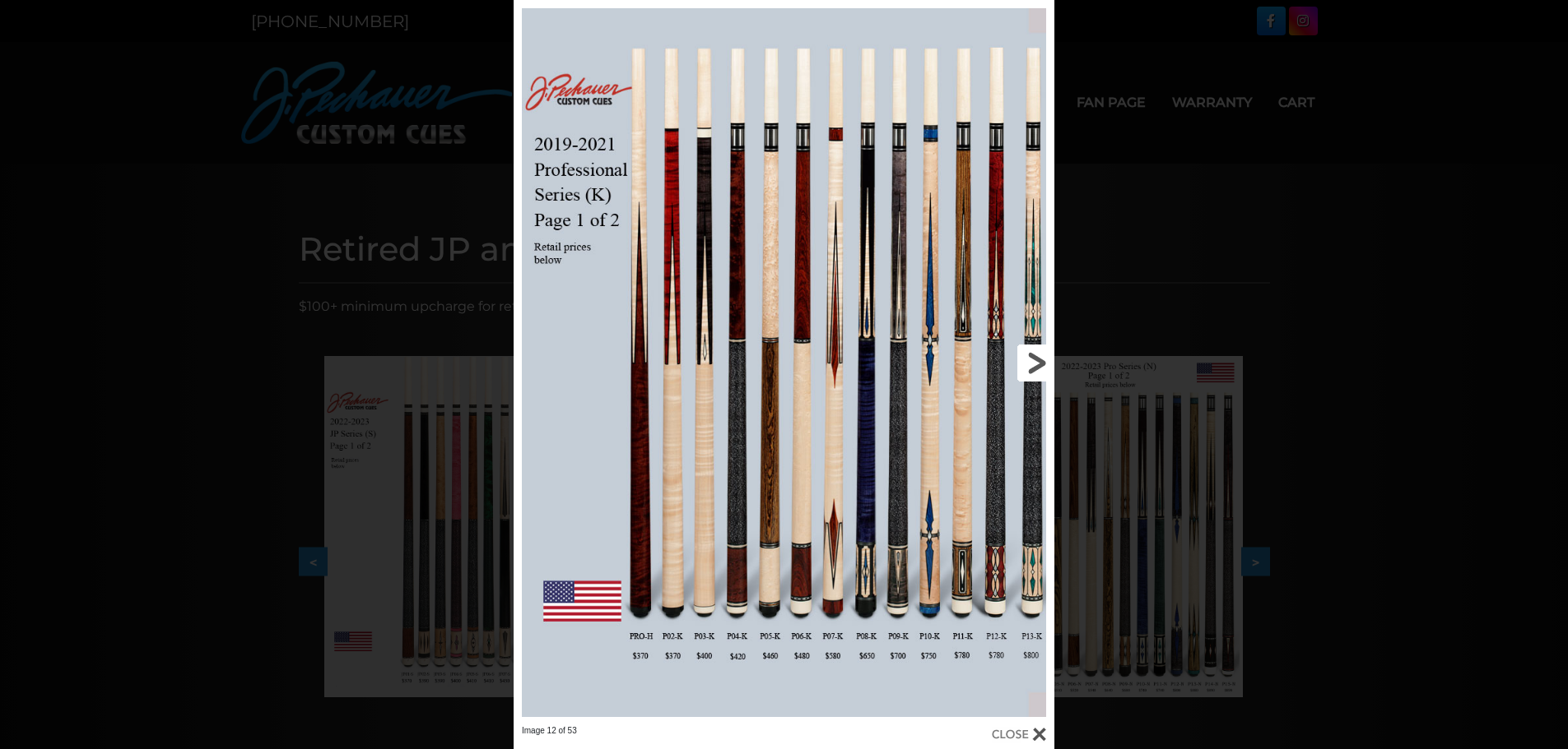
click at [1036, 362] on link at bounding box center [932, 363] width 244 height 726
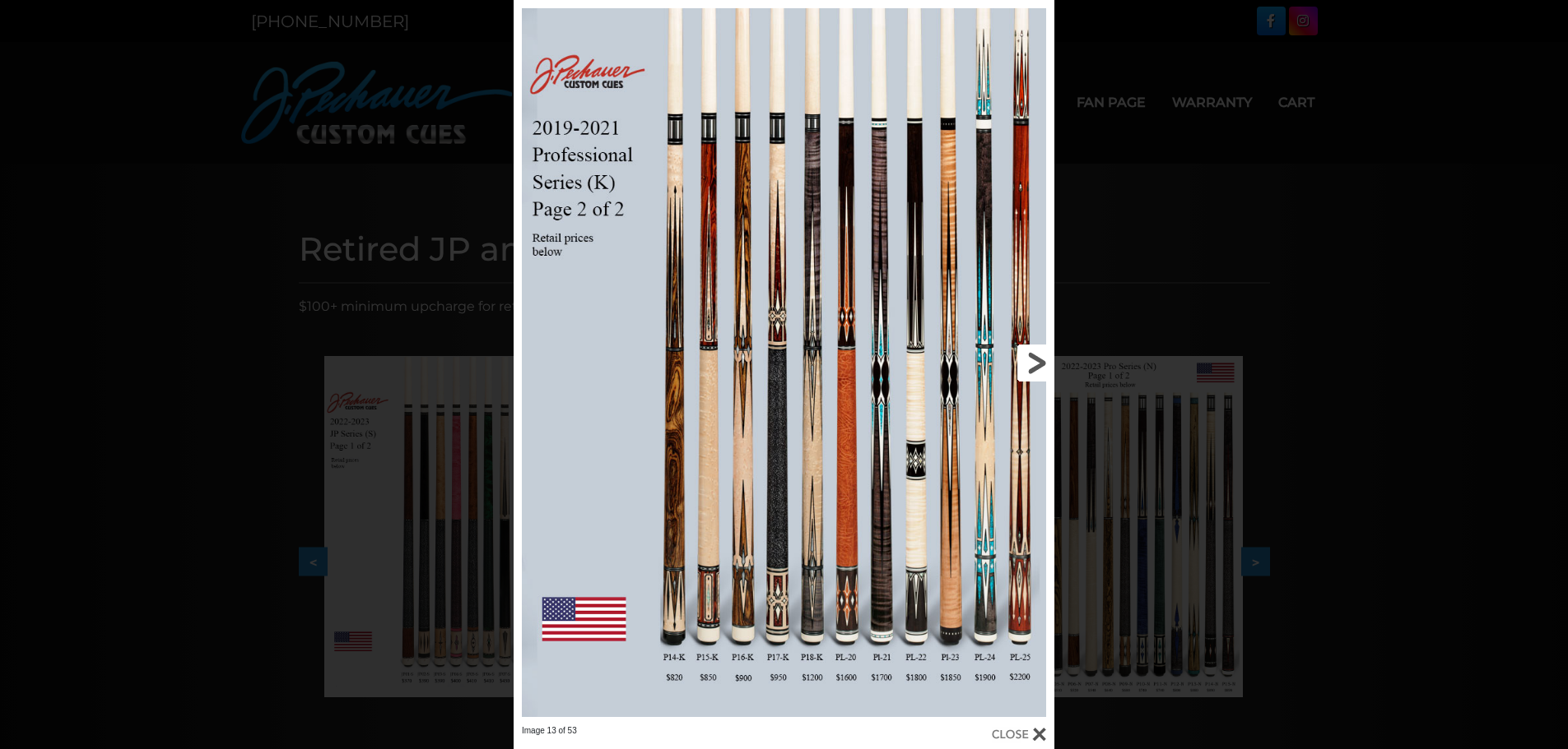
click at [1036, 362] on link at bounding box center [932, 363] width 244 height 726
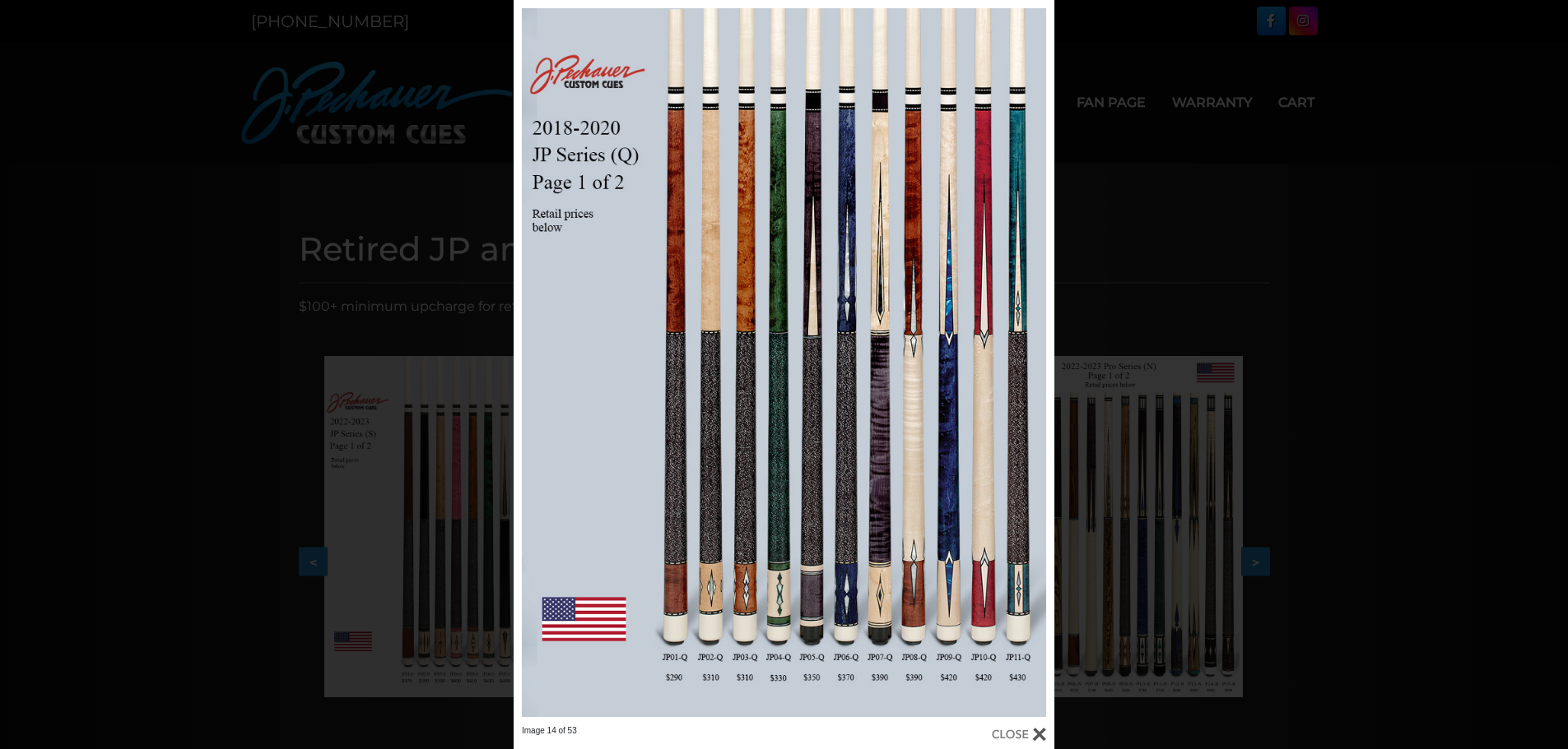
click at [1040, 737] on div at bounding box center [1019, 735] width 54 height 18
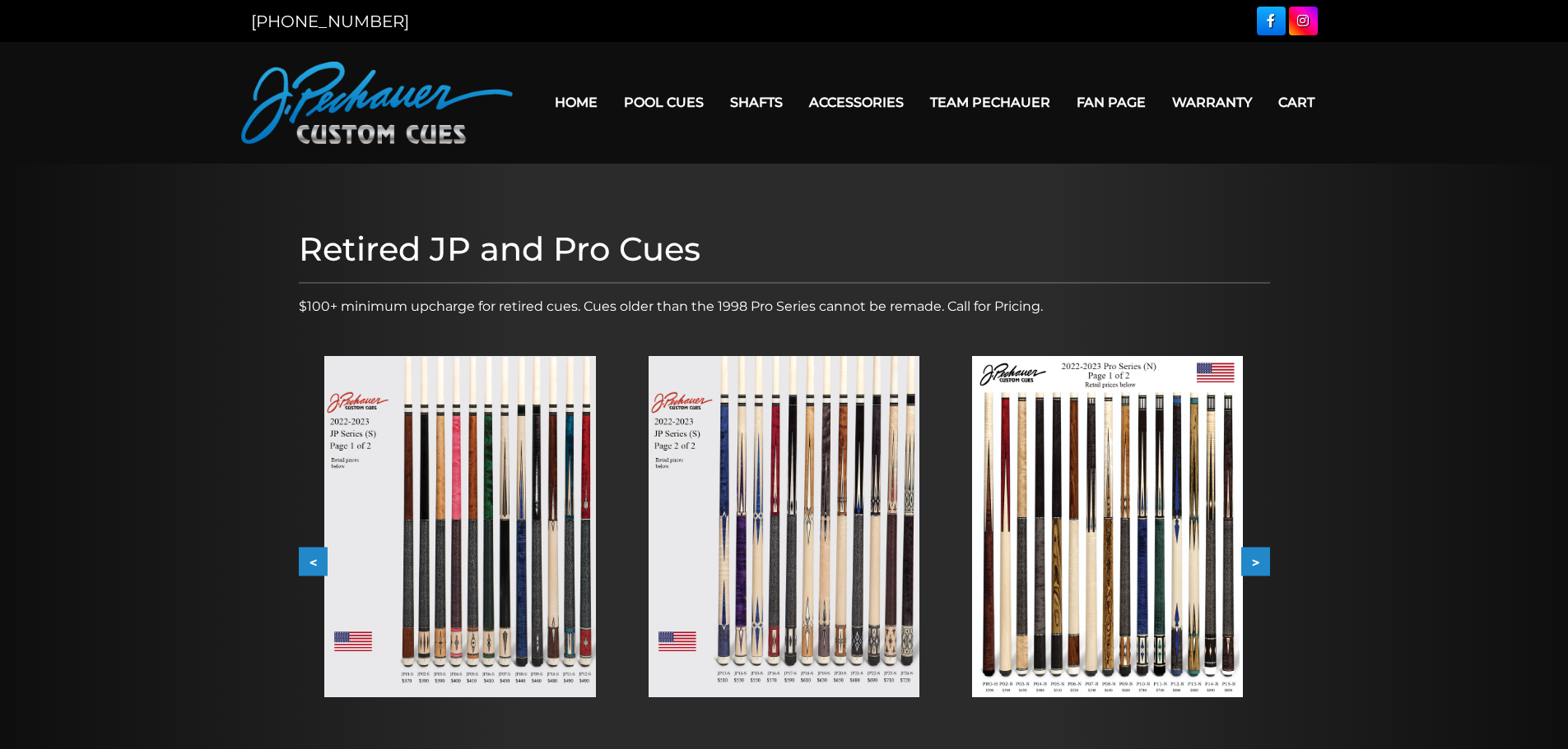
click at [1164, 529] on img at bounding box center [1107, 527] width 271 height 341
